Goal: Navigation & Orientation: Understand site structure

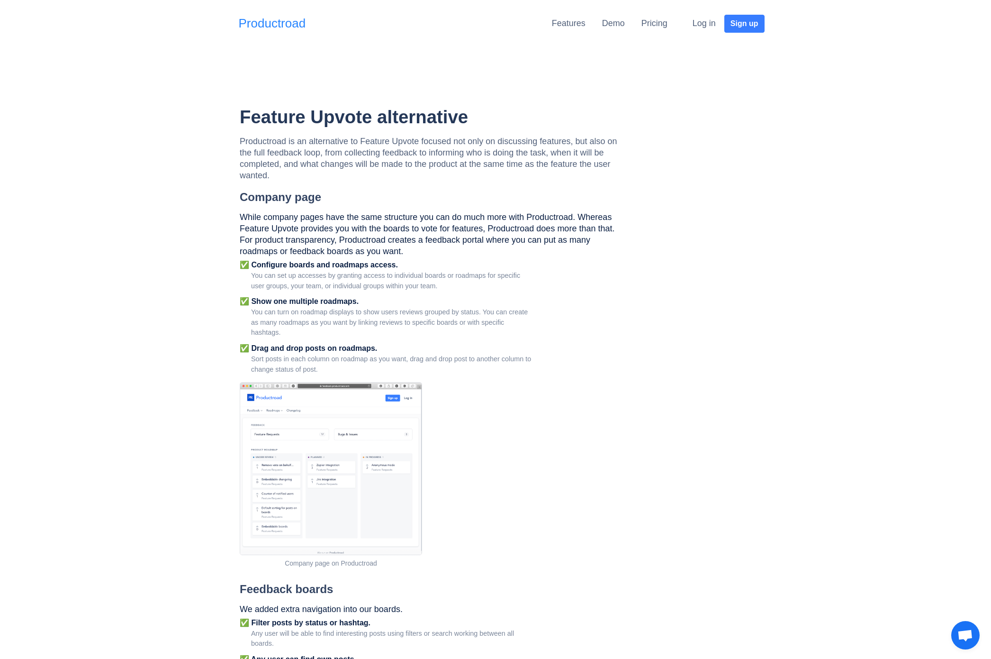
click at [281, 22] on link "Productroad" at bounding box center [272, 23] width 67 height 18
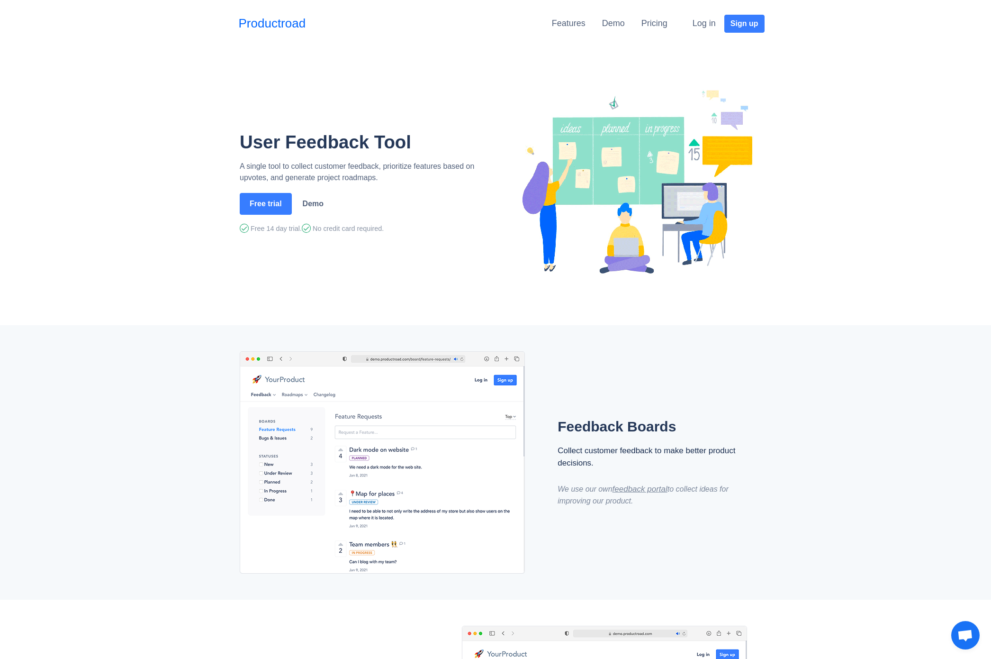
click at [680, 21] on li "Pricing" at bounding box center [663, 24] width 43 height 18
click at [647, 23] on link "Pricing" at bounding box center [655, 22] width 26 height 9
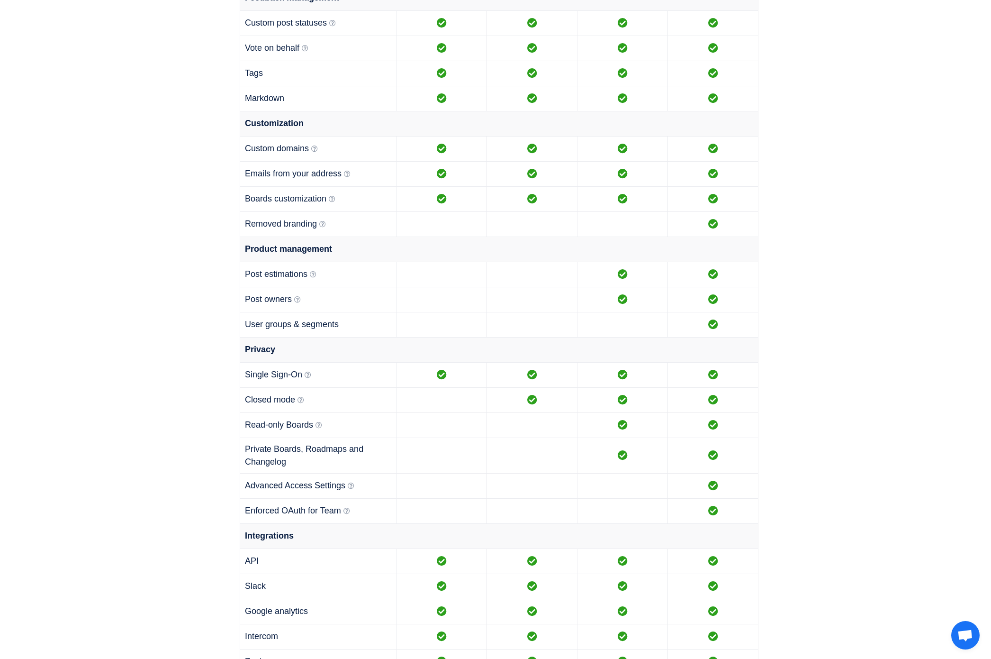
scroll to position [629, 0]
click at [303, 398] on icon at bounding box center [301, 399] width 7 height 7
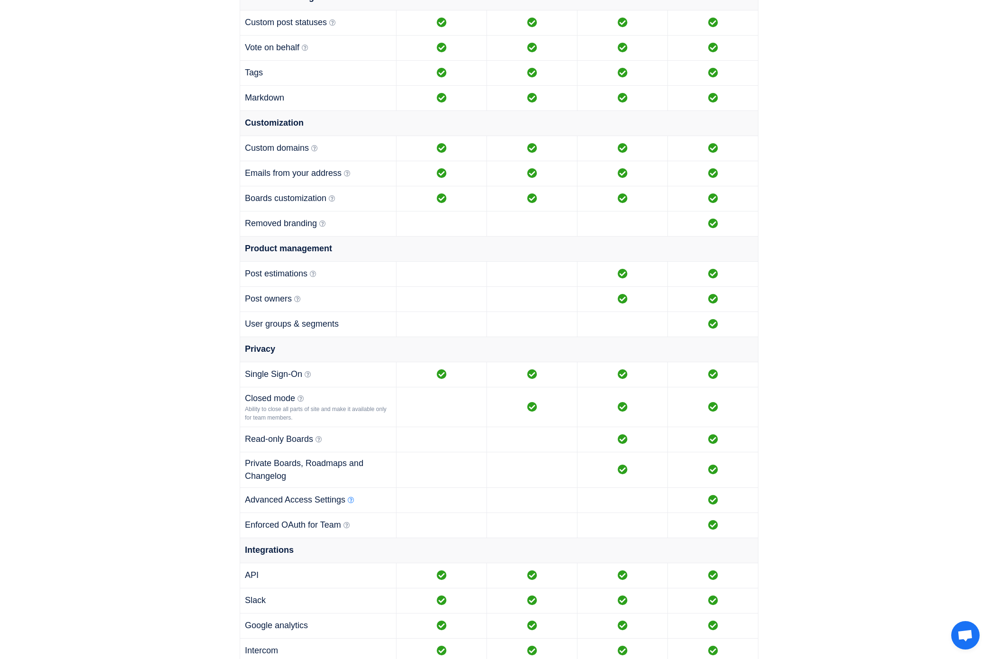
click at [352, 501] on icon at bounding box center [351, 500] width 7 height 7
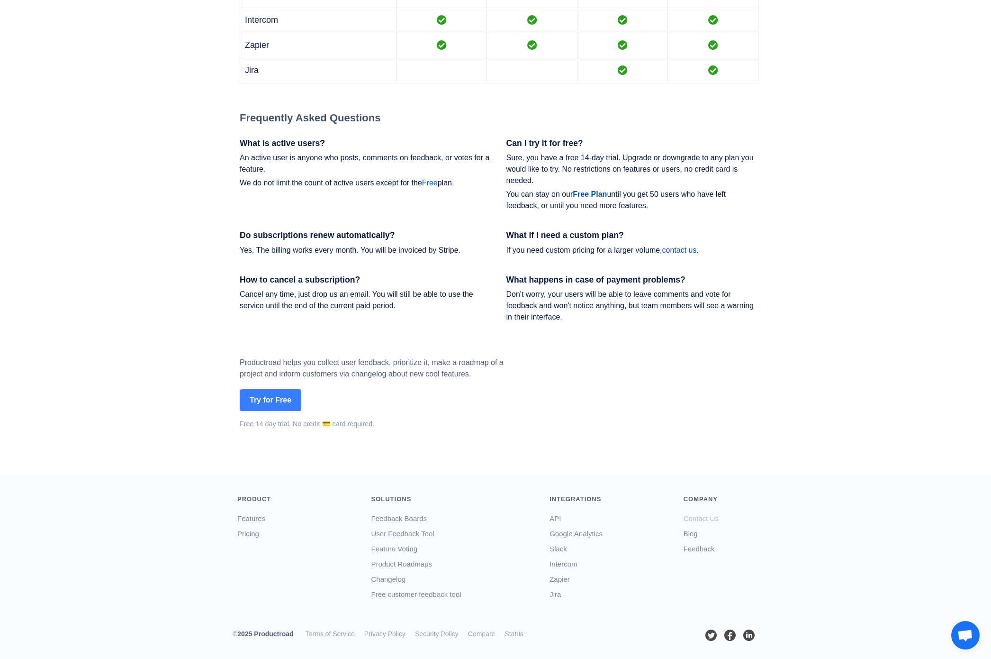
scroll to position [1274, 0]
click at [705, 519] on link "Contact Us" at bounding box center [701, 518] width 35 height 8
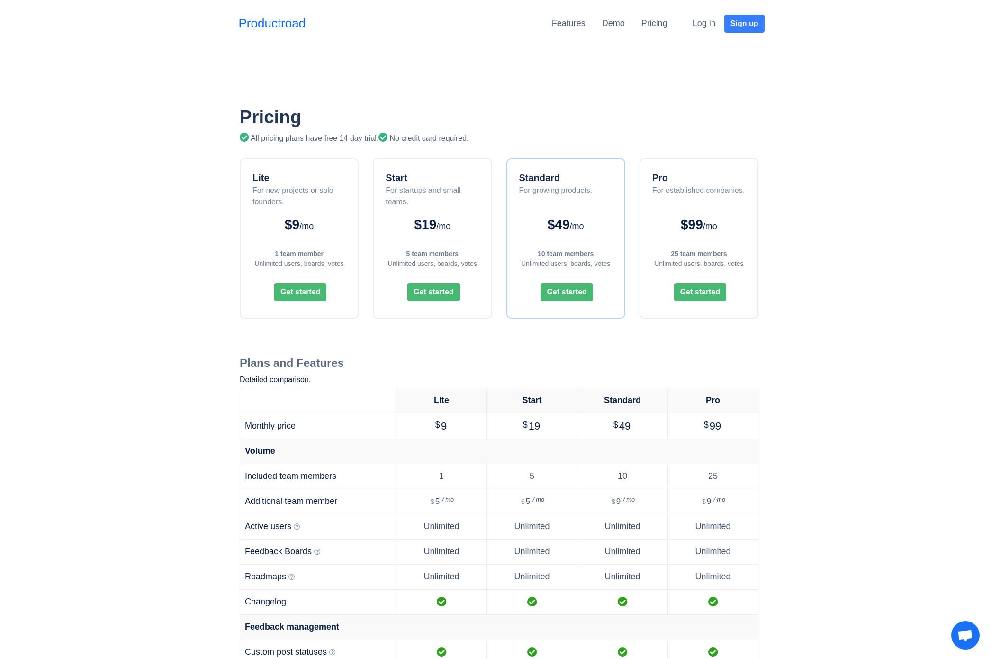
scroll to position [0, 0]
click at [282, 20] on link "Productroad" at bounding box center [272, 23] width 67 height 18
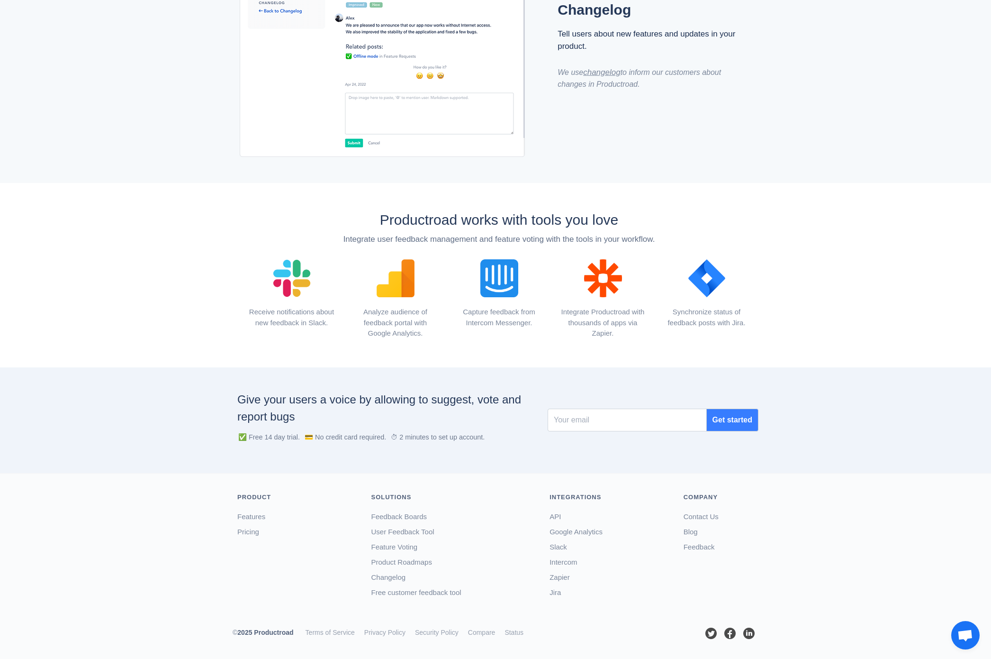
scroll to position [965, 0]
click at [690, 533] on link "Blog" at bounding box center [691, 532] width 14 height 8
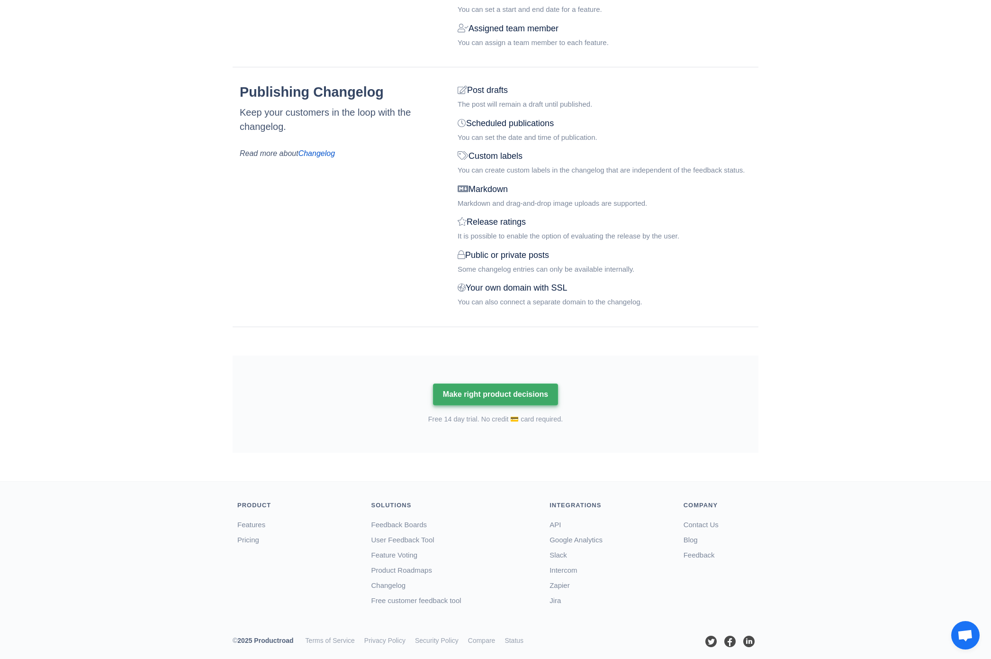
scroll to position [1107, 0]
click at [329, 637] on link "Terms of Service" at bounding box center [330, 641] width 49 height 8
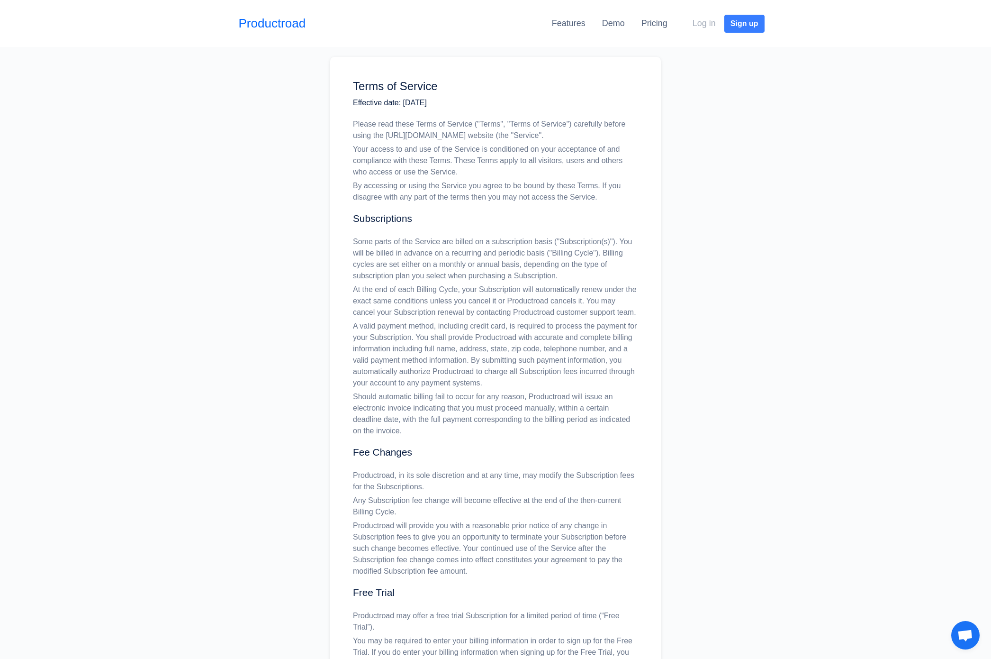
click at [706, 25] on button "Log in" at bounding box center [705, 23] width 36 height 19
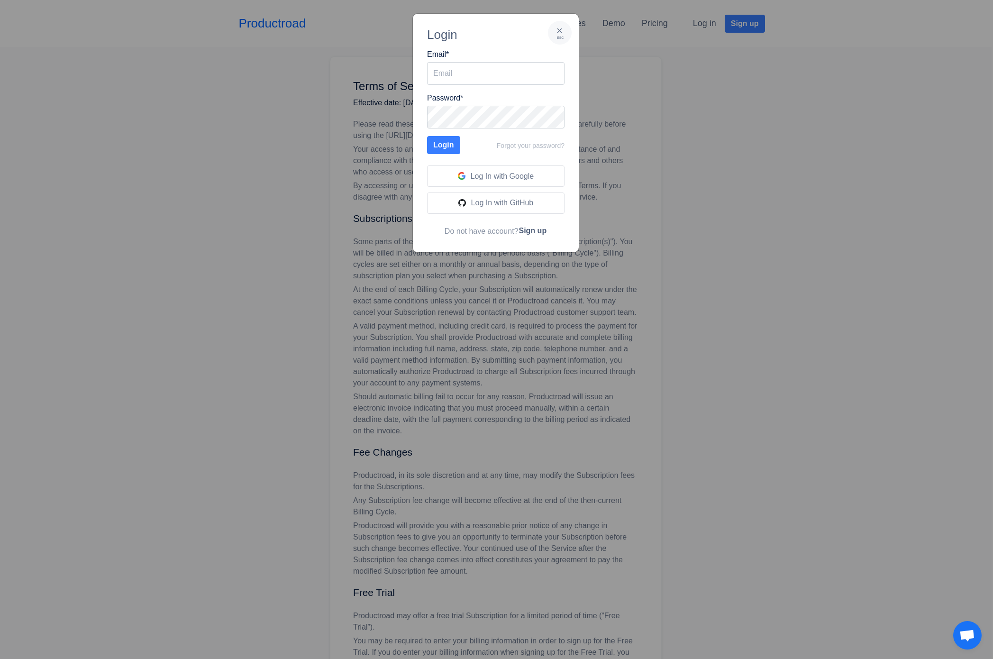
click at [564, 28] on div "× esc" at bounding box center [560, 33] width 24 height 24
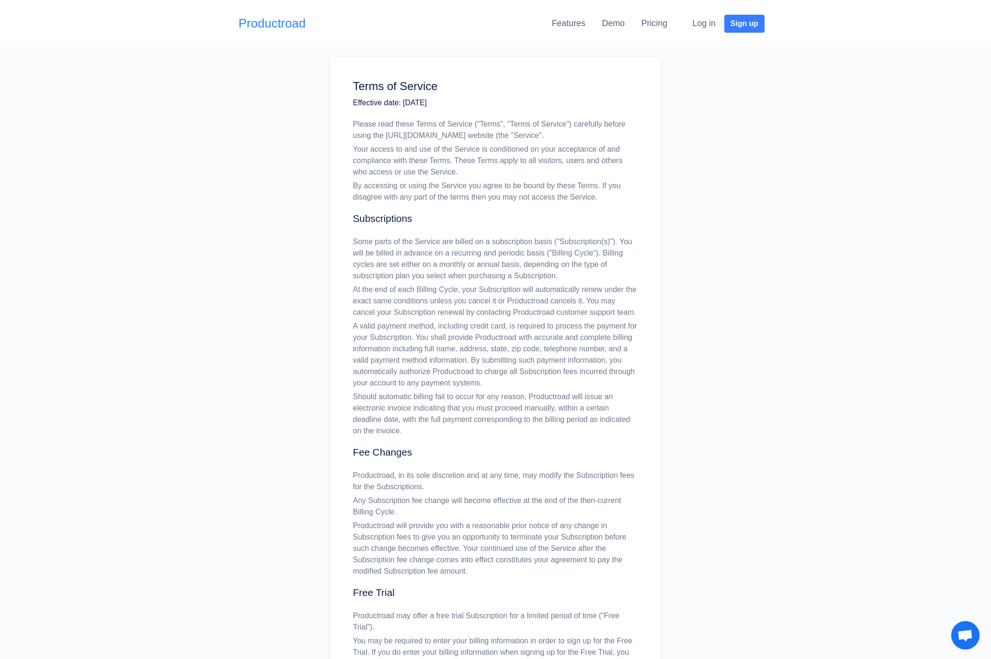
click at [297, 24] on link "Productroad" at bounding box center [272, 23] width 67 height 18
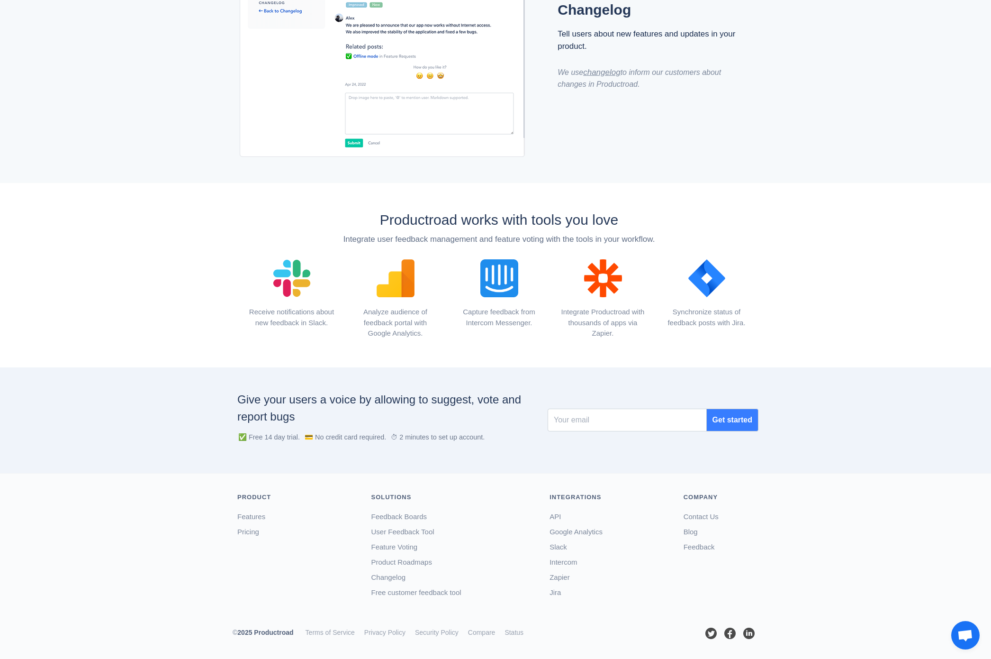
scroll to position [965, 0]
click at [445, 631] on link "Security Policy" at bounding box center [437, 633] width 44 height 8
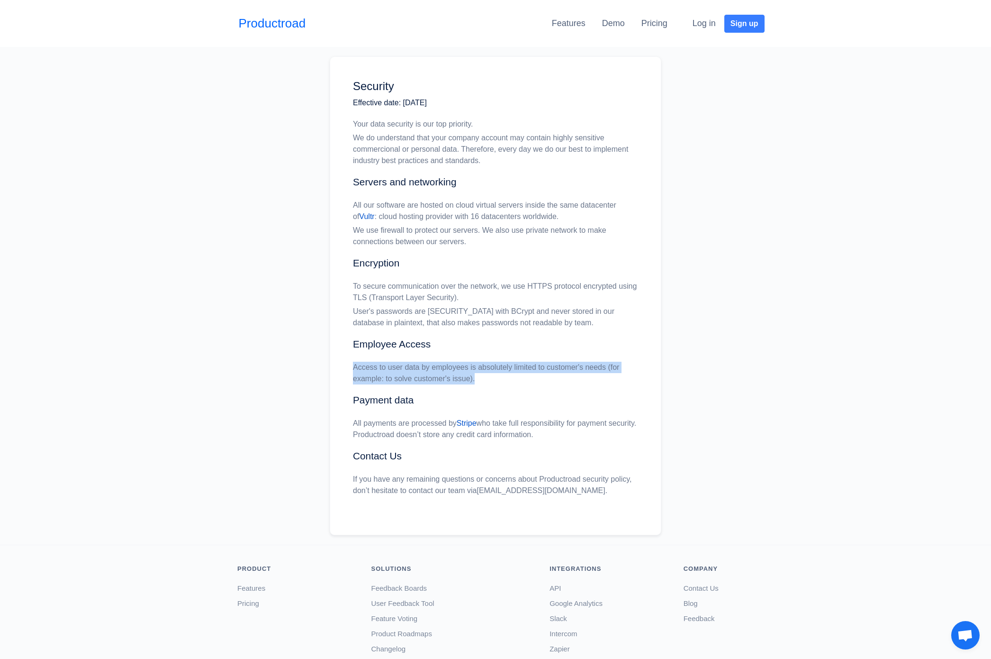
drag, startPoint x: 353, startPoint y: 366, endPoint x: 477, endPoint y: 373, distance: 124.4
click at [477, 373] on p "Access to user data by employees is absolutely limited to customer's needs (for…" at bounding box center [495, 373] width 285 height 23
drag, startPoint x: 351, startPoint y: 419, endPoint x: 559, endPoint y: 438, distance: 208.9
click at [559, 438] on div "Security Effective date: [DATE] Your data security is our top priority. We do u…" at bounding box center [496, 295] width 332 height 479
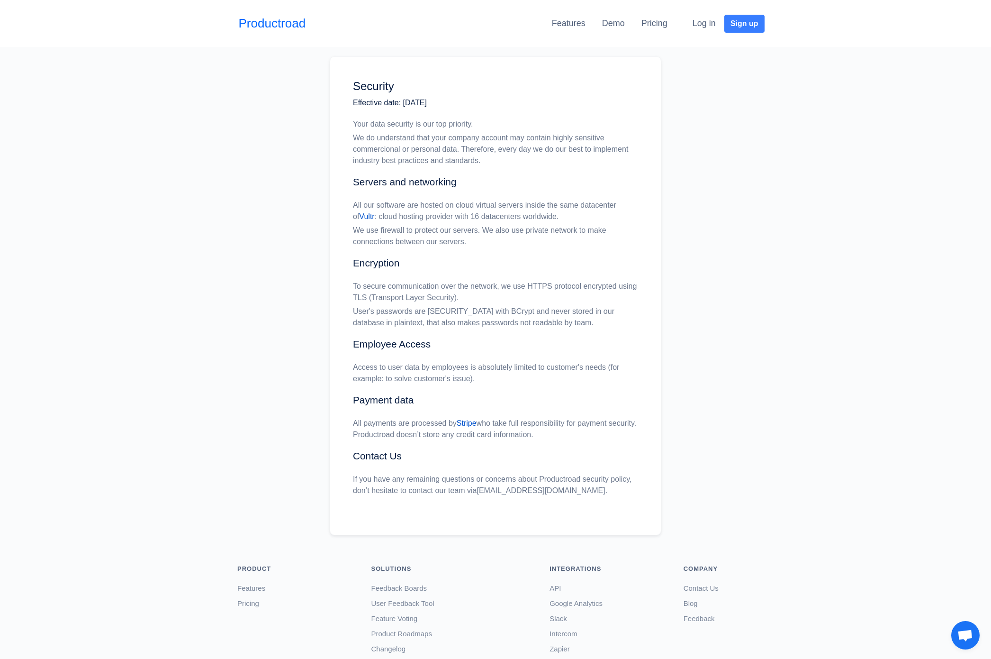
click at [559, 438] on div "All payments are processed by Stripe who take full responsibility for payment s…" at bounding box center [495, 430] width 285 height 25
drag, startPoint x: 349, startPoint y: 477, endPoint x: 587, endPoint y: 492, distance: 238.4
click at [587, 492] on div "Security Effective date: [DATE] Your data security is our top priority. We do u…" at bounding box center [496, 295] width 332 height 479
click at [587, 492] on p "If you have any remaining questions or concerns about Productroad security poli…" at bounding box center [495, 484] width 285 height 23
